Goal: Task Accomplishment & Management: Use online tool/utility

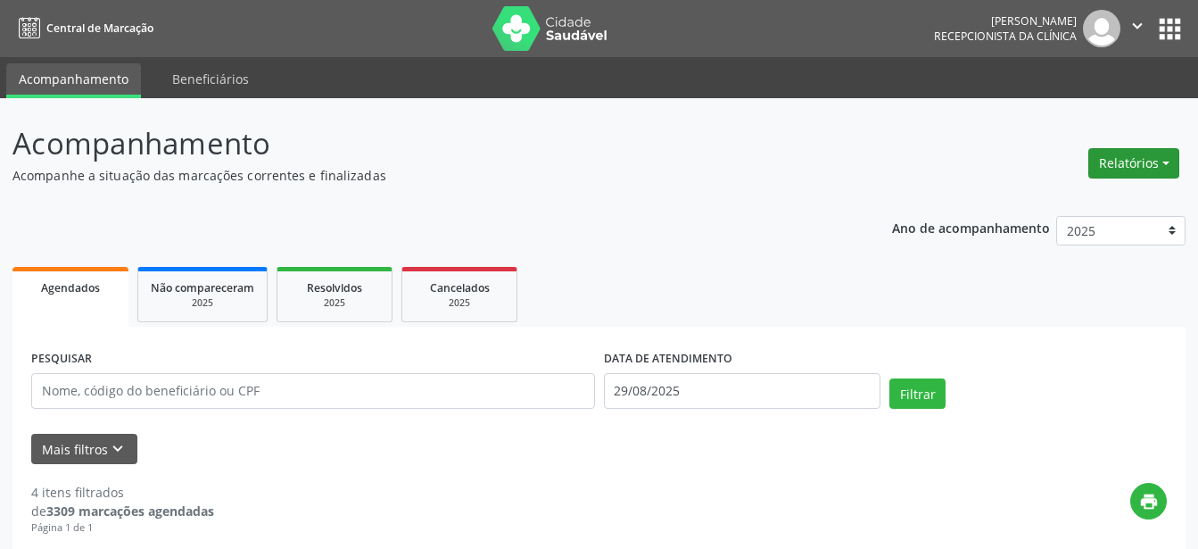
click at [1147, 164] on button "Relatórios" at bounding box center [1134, 163] width 91 height 30
click at [1076, 203] on link "Agendamentos" at bounding box center [1085, 201] width 192 height 25
select select "7"
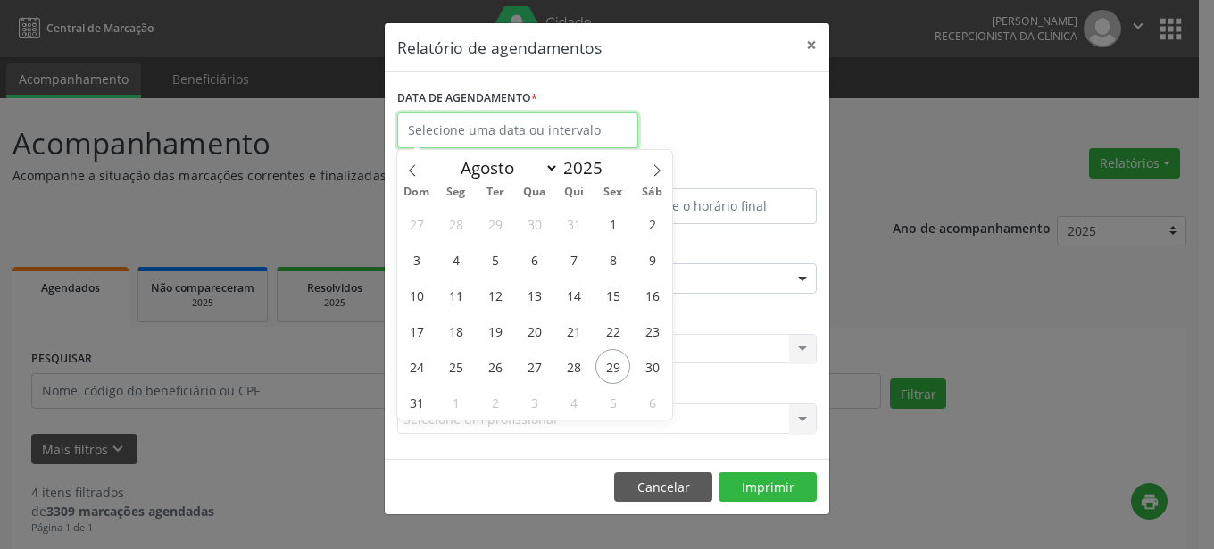
click at [599, 135] on input "text" at bounding box center [517, 130] width 241 height 36
click at [612, 375] on span "29" at bounding box center [612, 366] width 35 height 35
type input "29/08/2025"
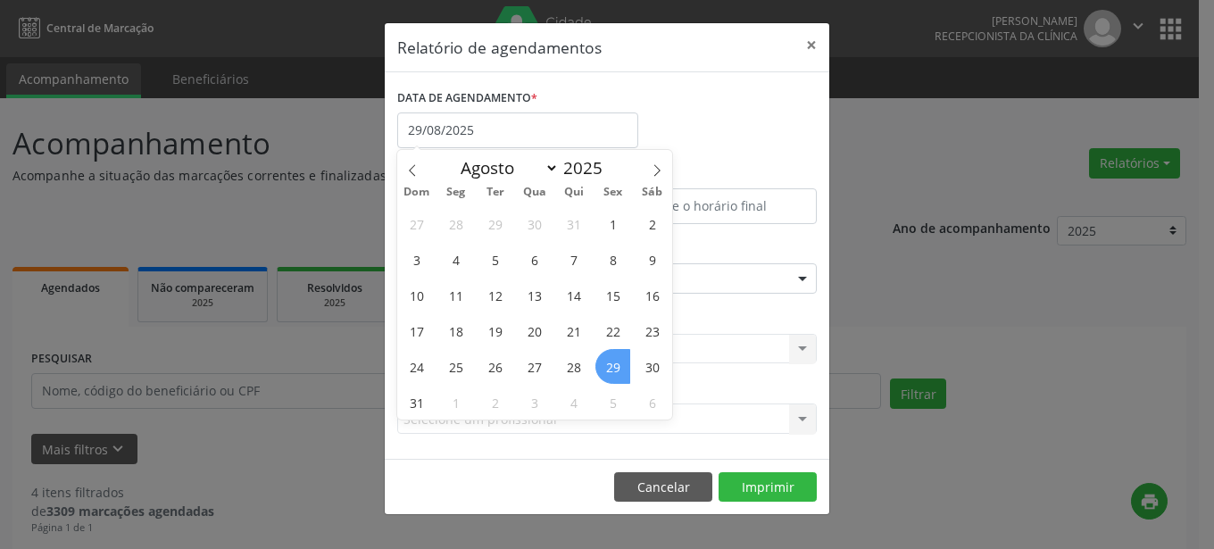
click at [612, 375] on span "29" at bounding box center [612, 366] width 35 height 35
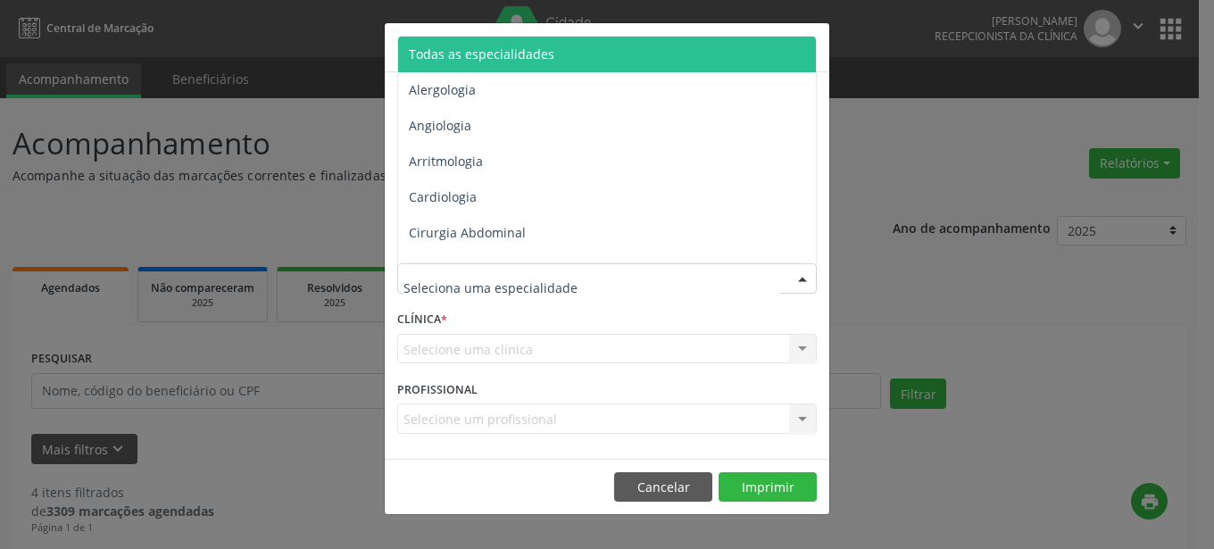
click at [660, 284] on div at bounding box center [606, 278] width 419 height 30
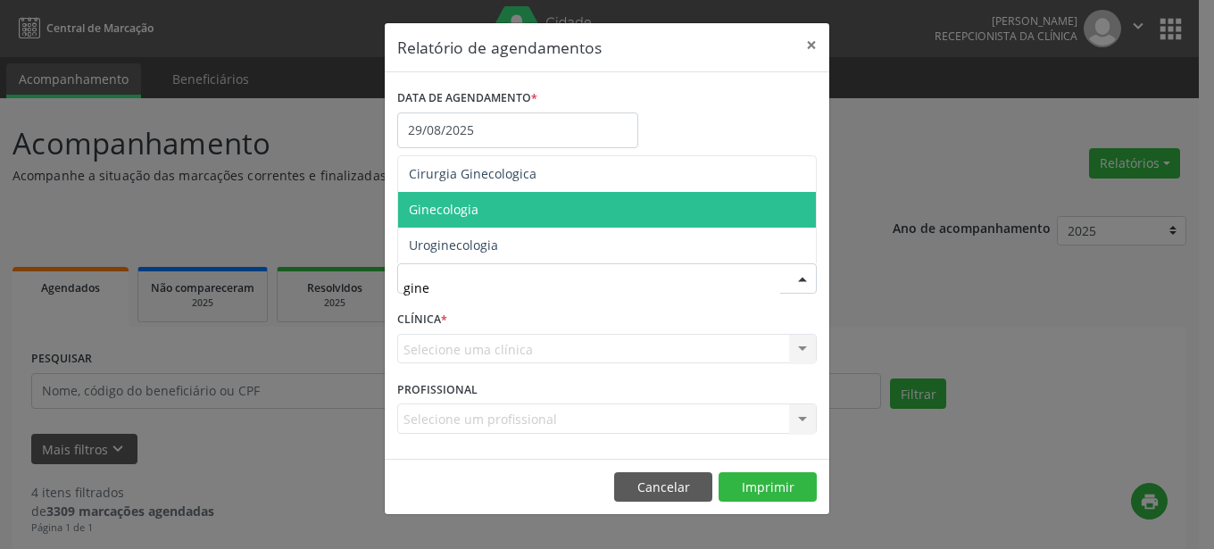
click at [494, 208] on span "Ginecologia" at bounding box center [607, 210] width 418 height 36
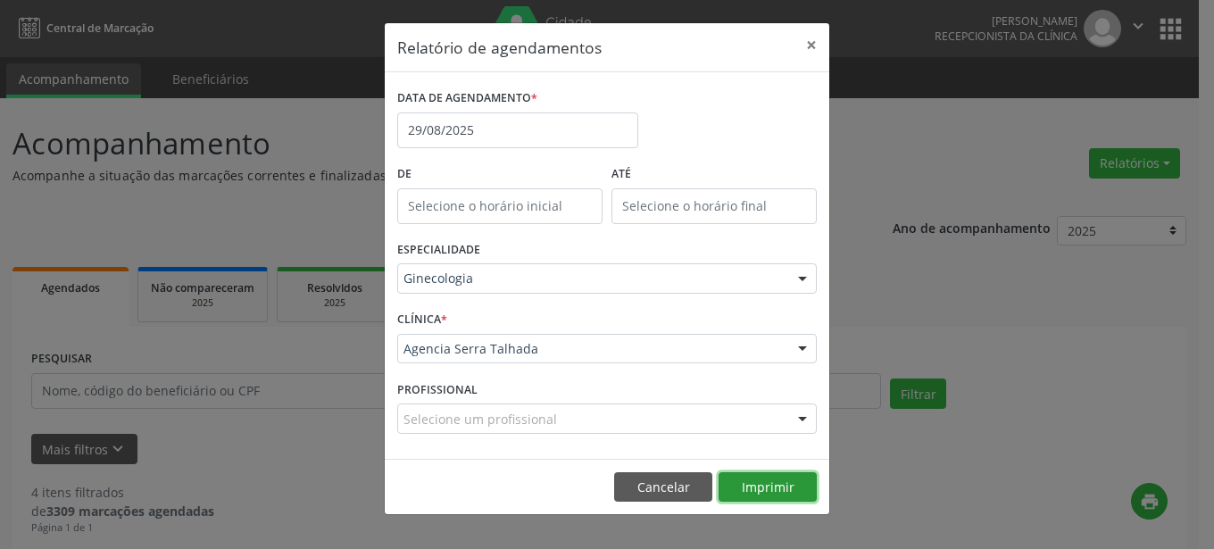
click at [805, 485] on button "Imprimir" at bounding box center [767, 487] width 98 height 30
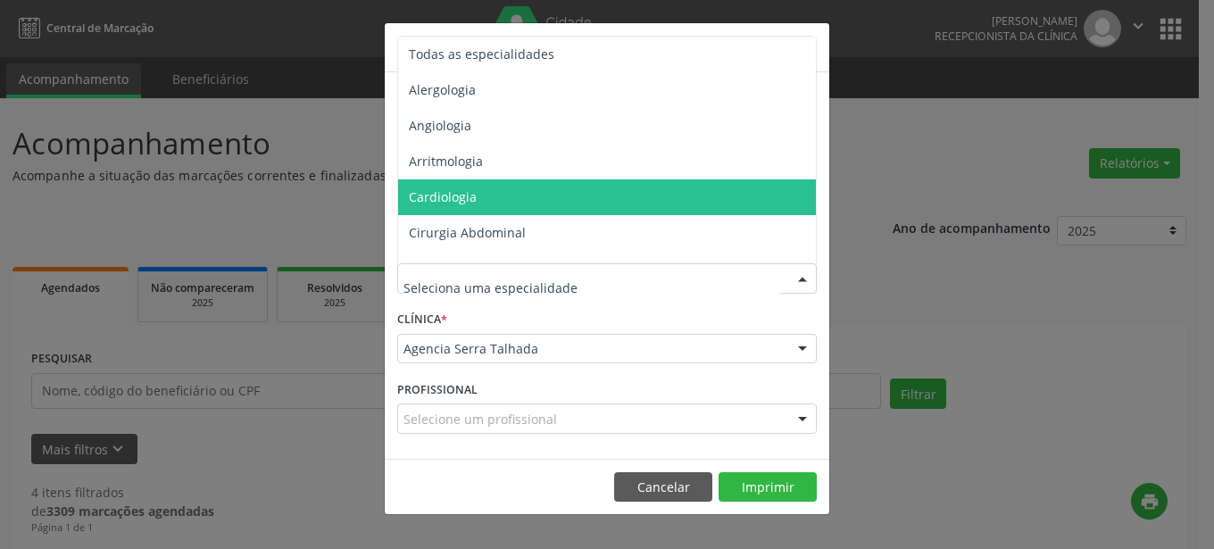
click at [545, 269] on div at bounding box center [606, 278] width 419 height 30
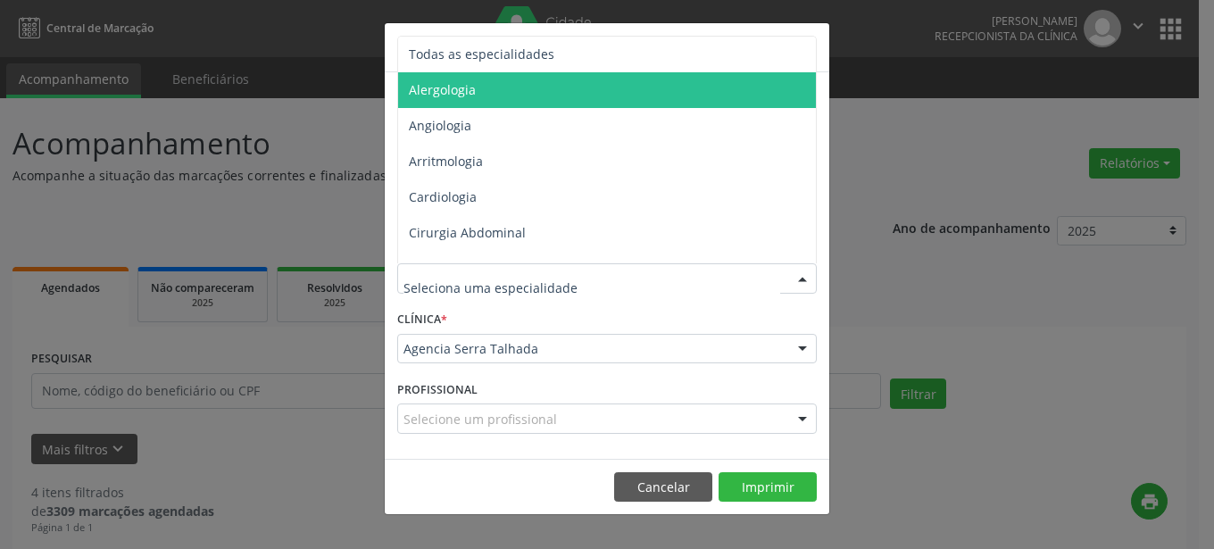
click at [592, 90] on span "Alergologia" at bounding box center [608, 90] width 420 height 36
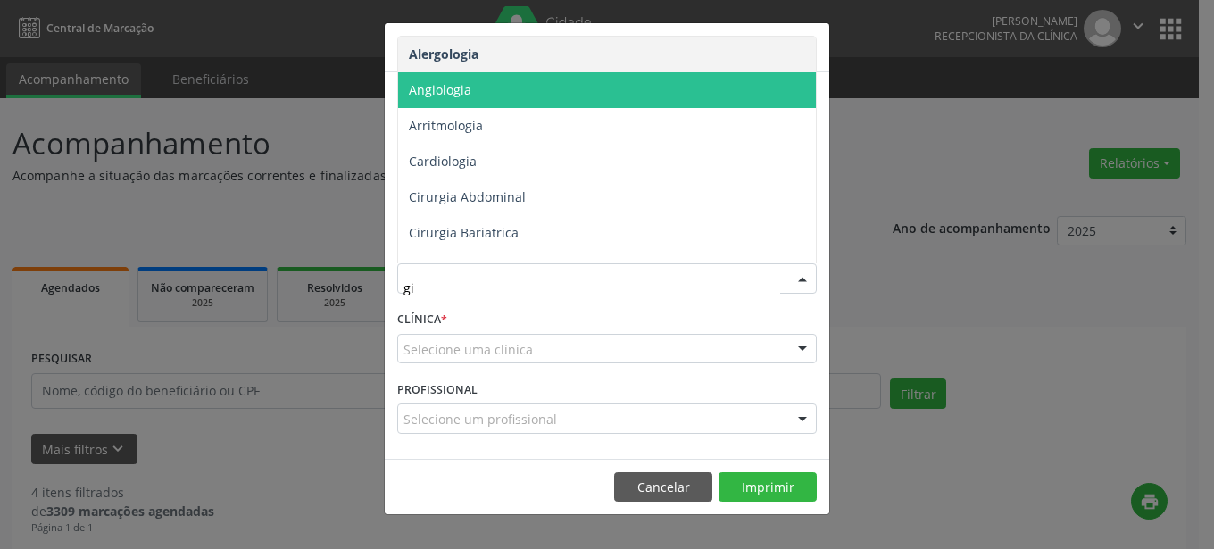
type input "gin"
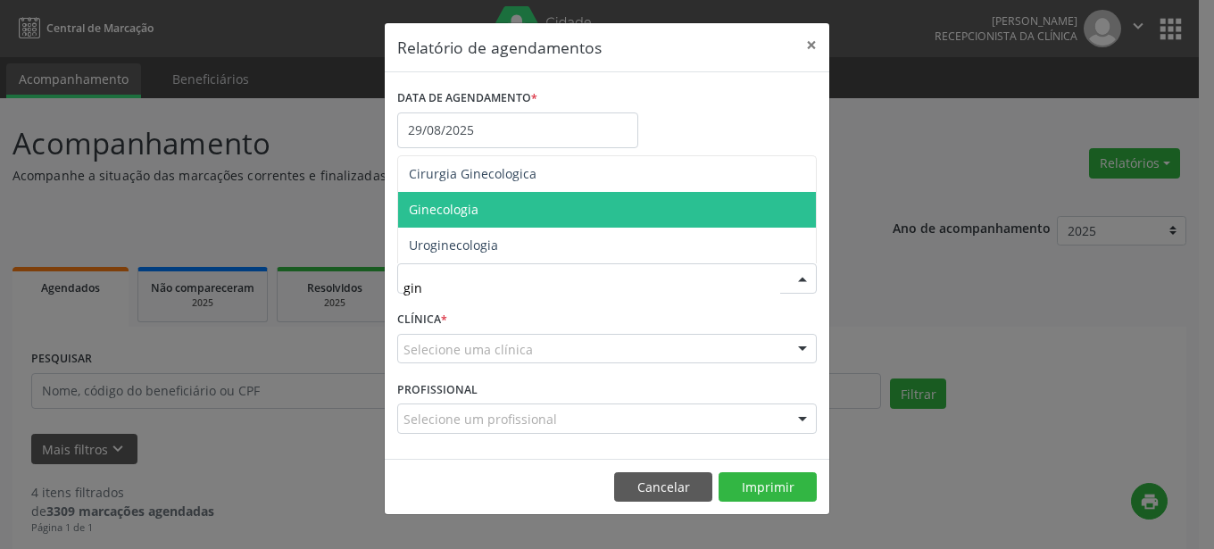
click at [519, 213] on span "Ginecologia" at bounding box center [607, 210] width 418 height 36
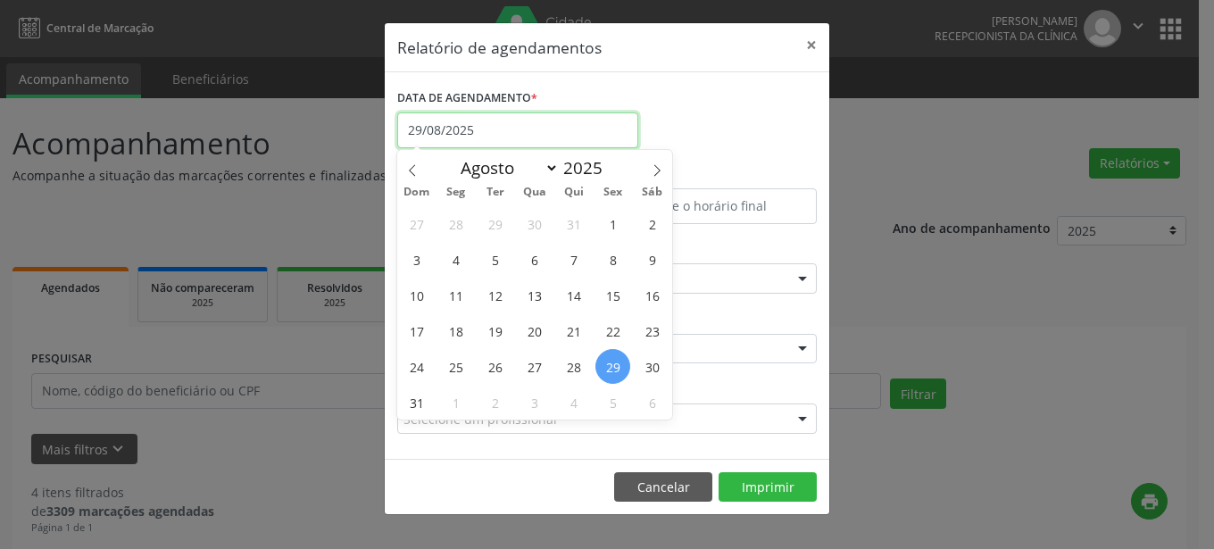
click at [527, 132] on input "29/08/2025" at bounding box center [517, 130] width 241 height 36
click at [660, 173] on icon at bounding box center [656, 170] width 12 height 12
select select "8"
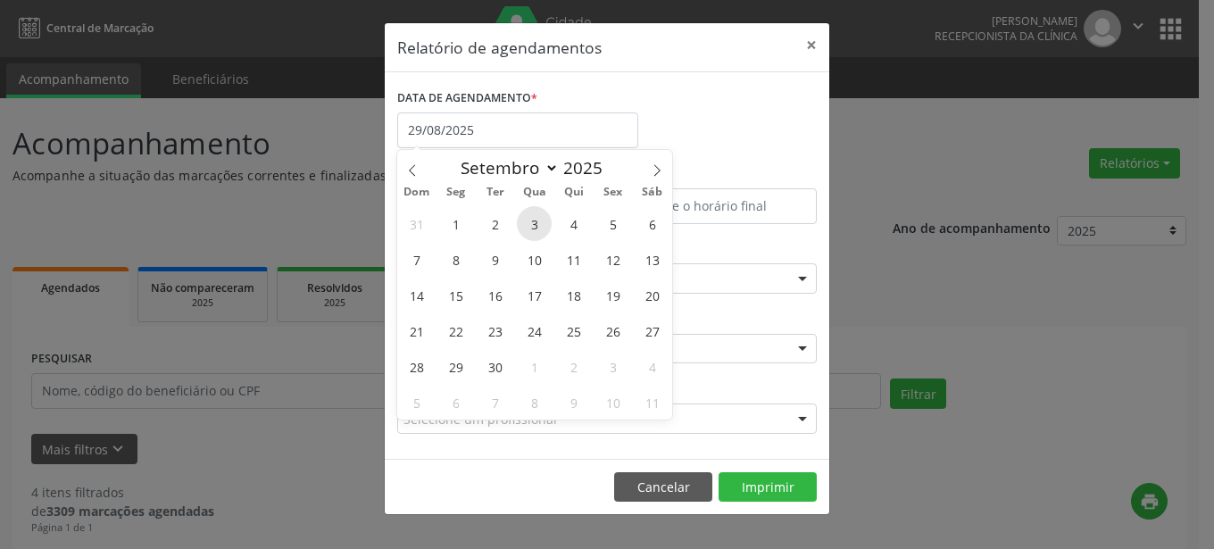
click at [542, 229] on span "3" at bounding box center [534, 223] width 35 height 35
type input "[DATE]"
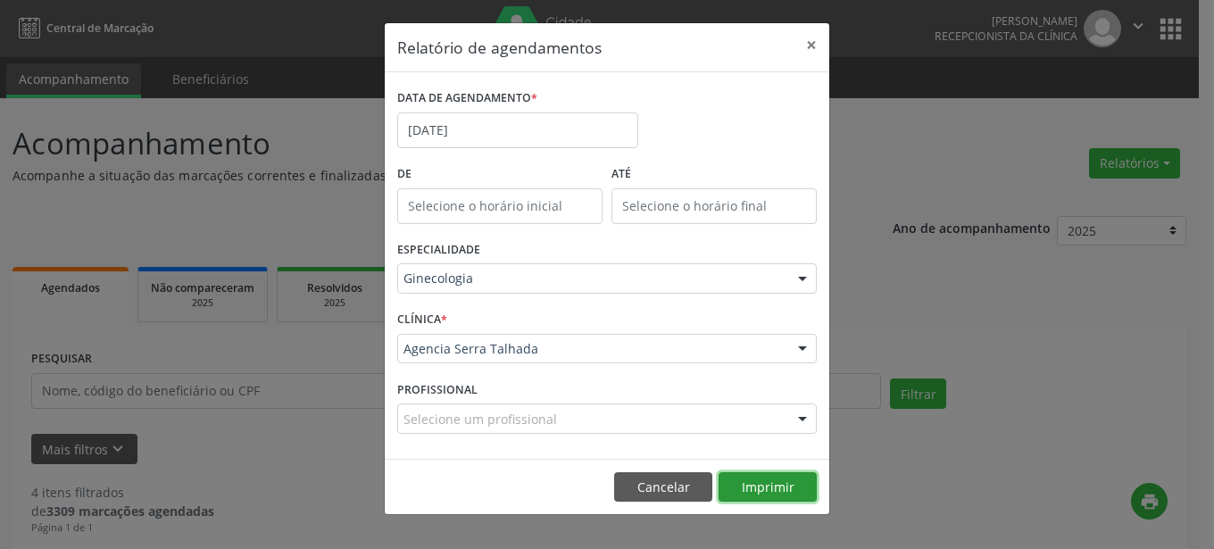
click at [766, 485] on button "Imprimir" at bounding box center [767, 487] width 98 height 30
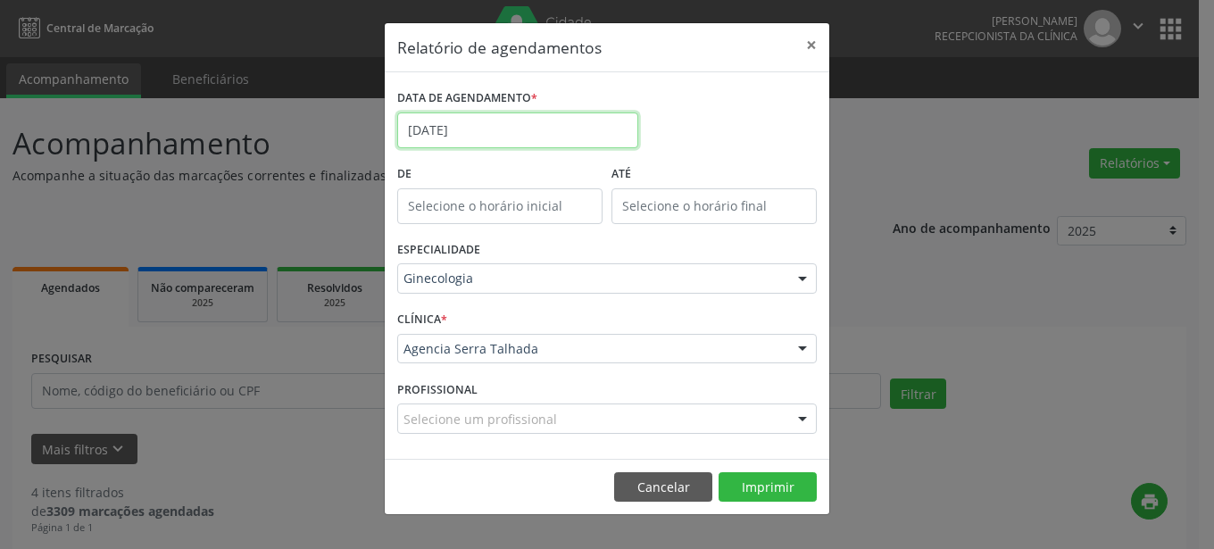
click at [562, 141] on input "[DATE]" at bounding box center [517, 130] width 241 height 36
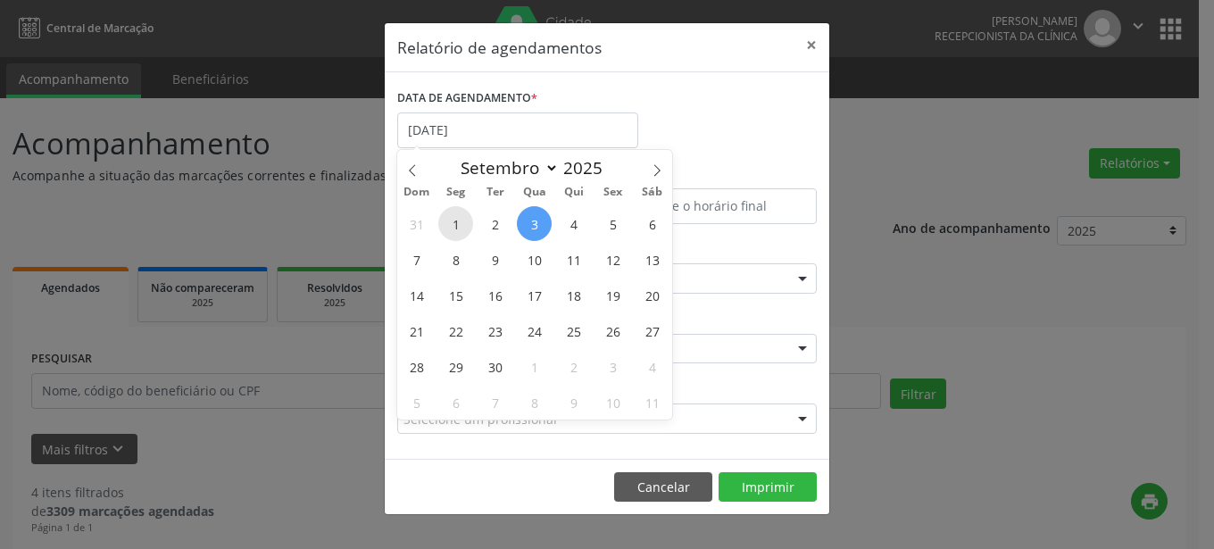
click at [460, 226] on span "1" at bounding box center [455, 223] width 35 height 35
type input "[DATE]"
click at [460, 226] on span "1" at bounding box center [455, 223] width 35 height 35
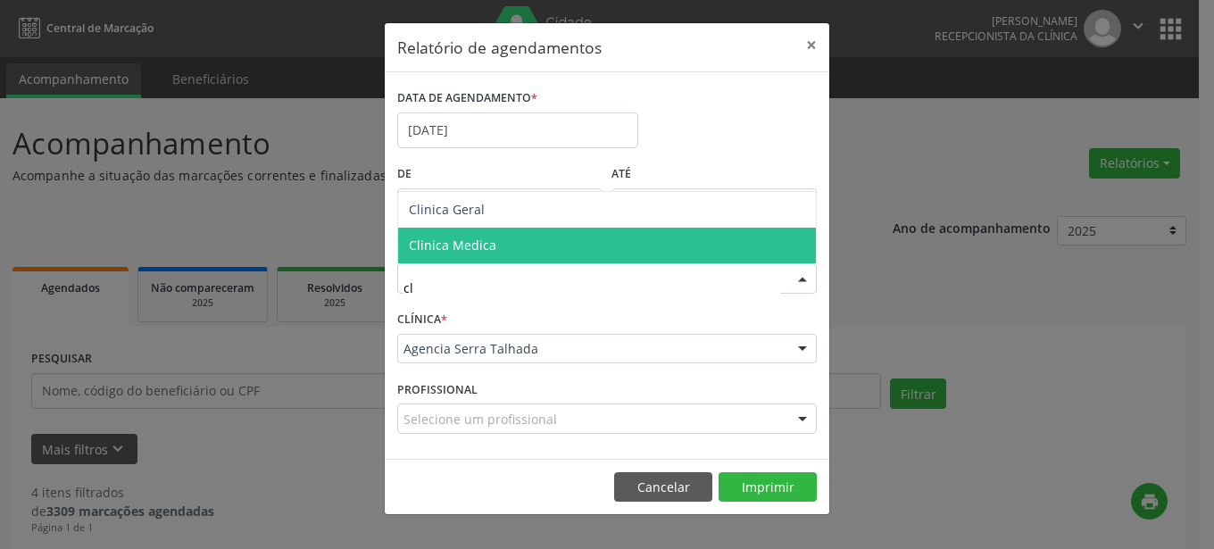
type input "cli"
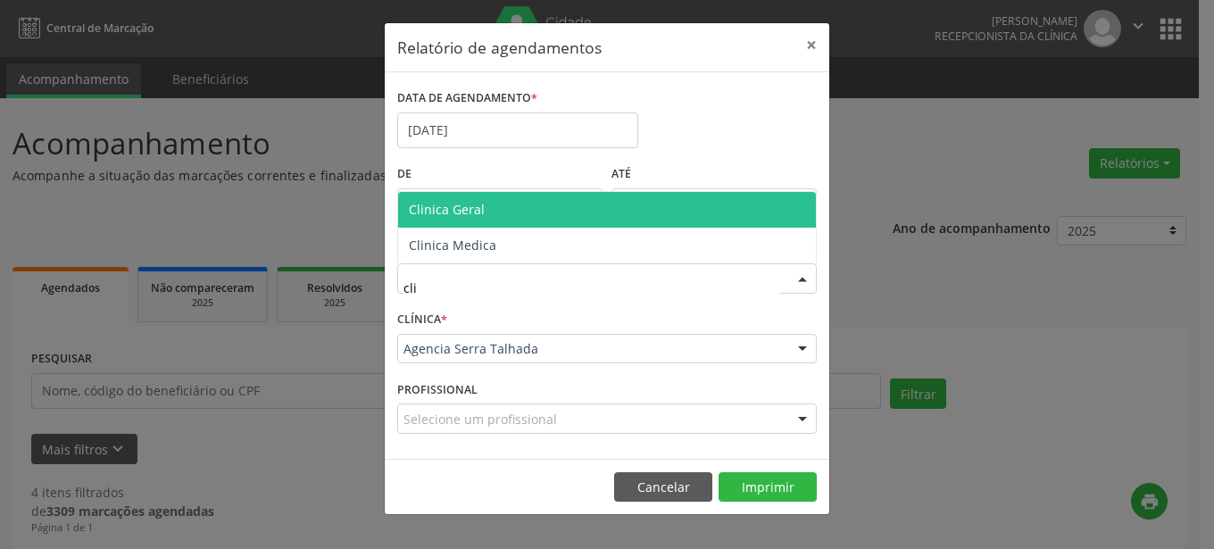
click at [504, 214] on span "Clinica Geral" at bounding box center [607, 210] width 418 height 36
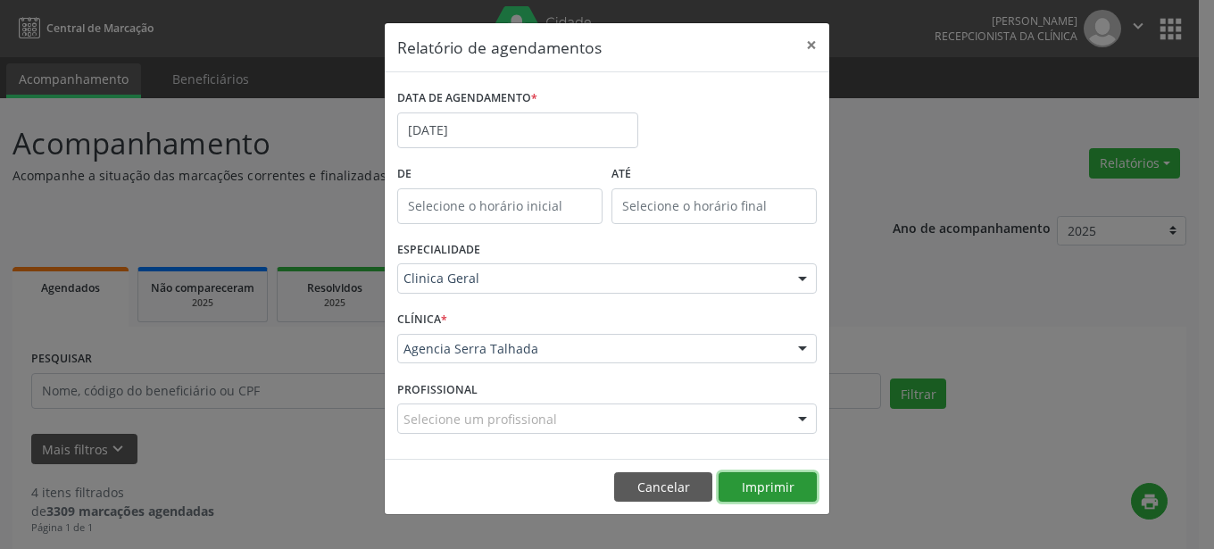
click at [763, 484] on button "Imprimir" at bounding box center [767, 487] width 98 height 30
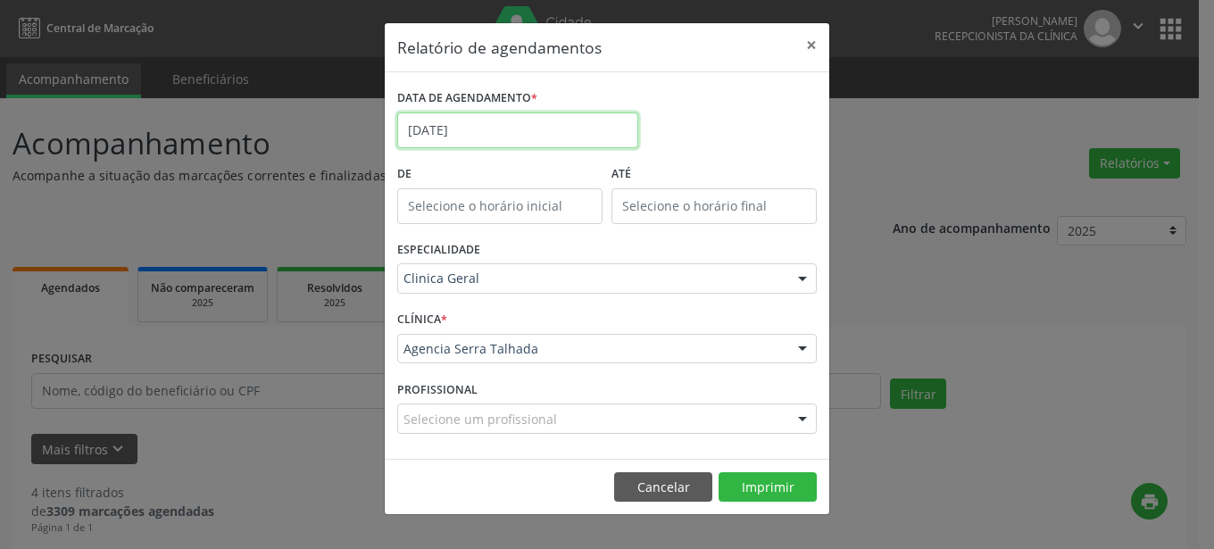
click at [592, 122] on input "[DATE]" at bounding box center [517, 130] width 241 height 36
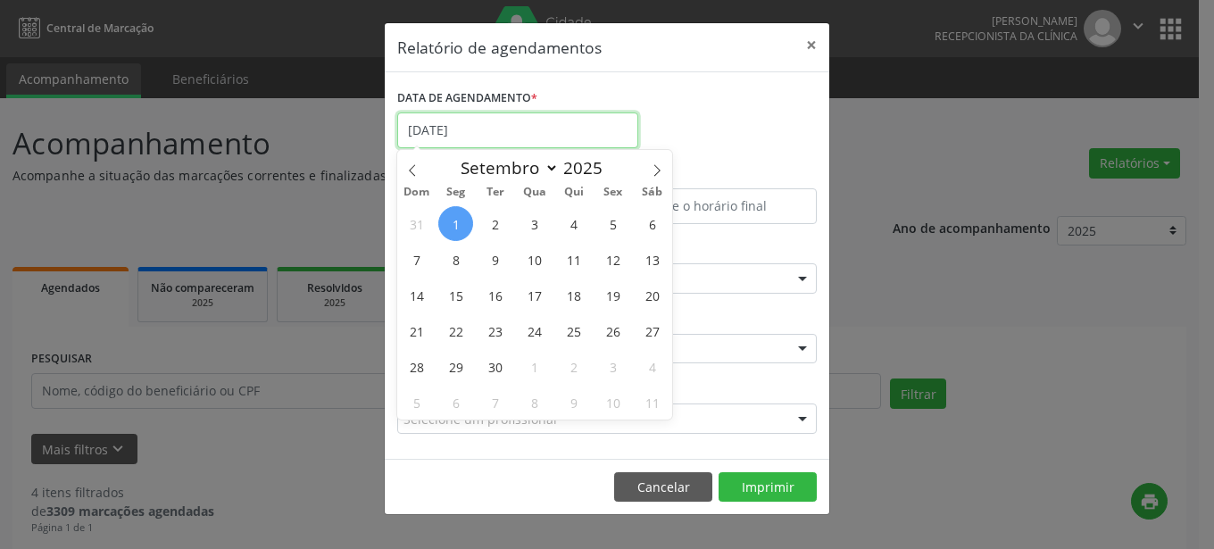
click at [592, 122] on input "[DATE]" at bounding box center [517, 130] width 241 height 36
click at [462, 227] on span "1" at bounding box center [455, 223] width 35 height 35
type input "[DATE]"
click at [462, 227] on span "1" at bounding box center [455, 223] width 35 height 35
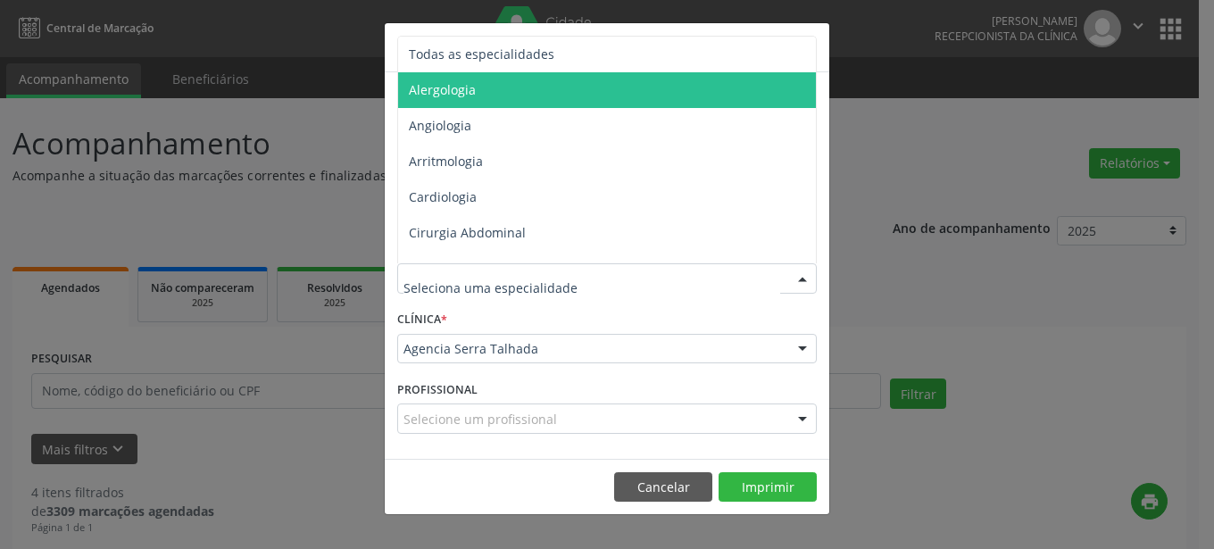
click at [1006, 207] on div "Relatório de agendamentos × DATA DE AGENDAMENTO * [DATE] De ATÉ ESPECIALIDADE T…" at bounding box center [607, 274] width 1214 height 549
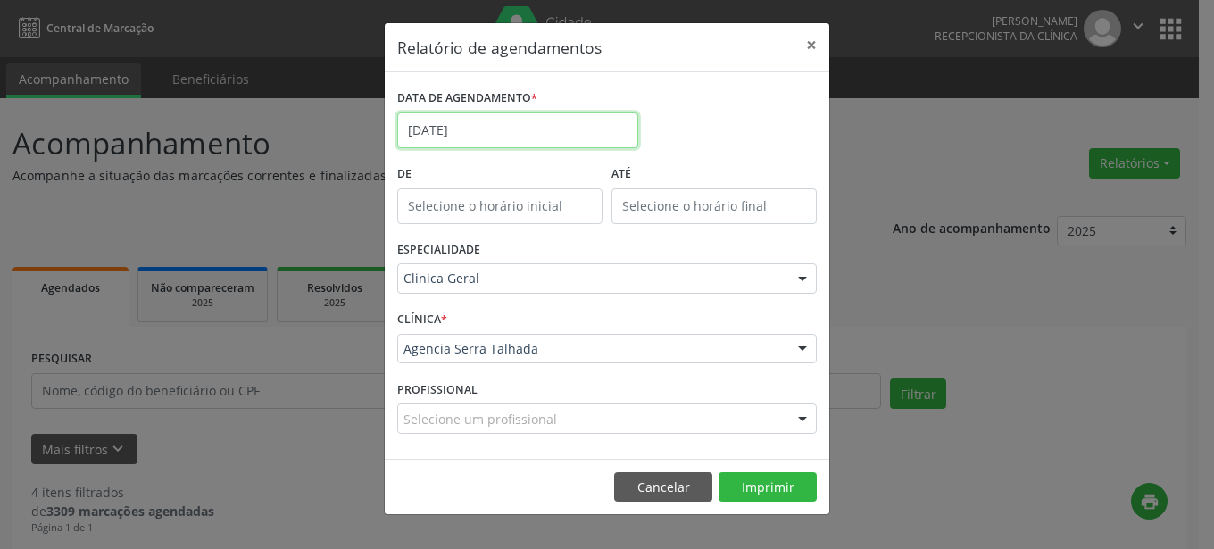
click at [514, 135] on input "[DATE]" at bounding box center [517, 130] width 241 height 36
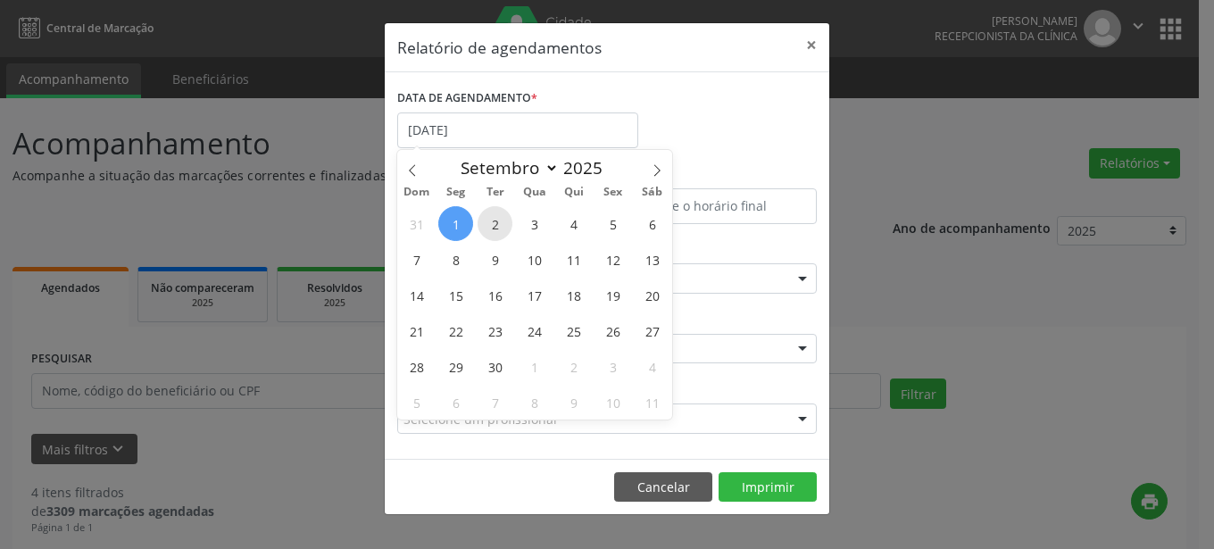
click at [496, 220] on span "2" at bounding box center [494, 223] width 35 height 35
type input "[DATE]"
click at [496, 220] on span "2" at bounding box center [494, 223] width 35 height 35
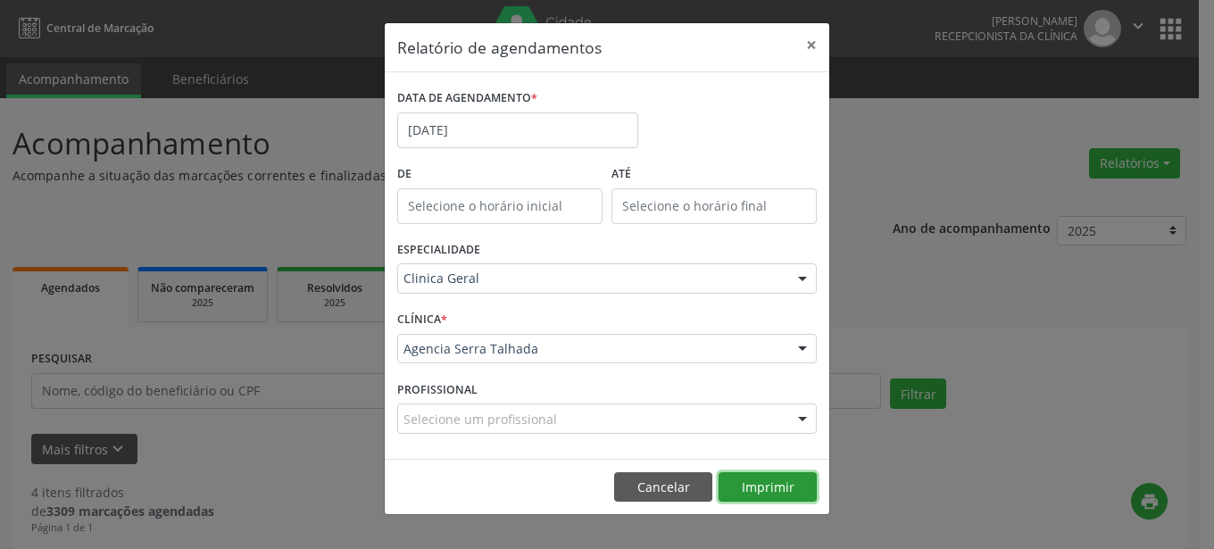
click at [769, 493] on button "Imprimir" at bounding box center [767, 487] width 98 height 30
